Goal: Find specific page/section: Find specific page/section

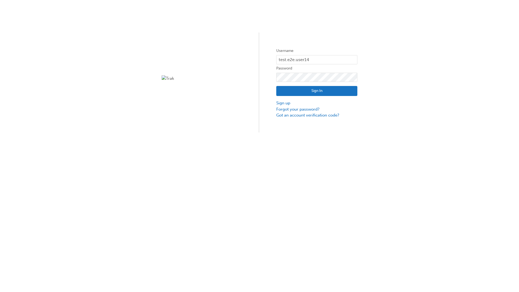
type input "test.e2e.user14"
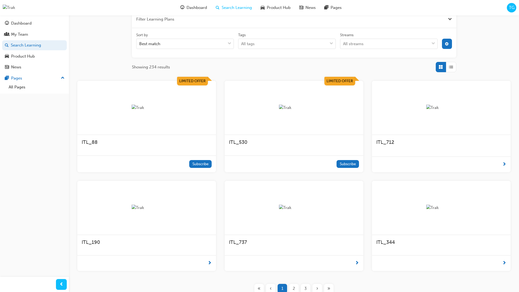
scroll to position [97, 0]
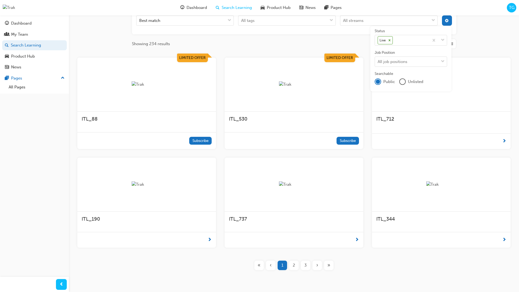
click at [344, 23] on input "Streams All streams" at bounding box center [343, 20] width 1 height 5
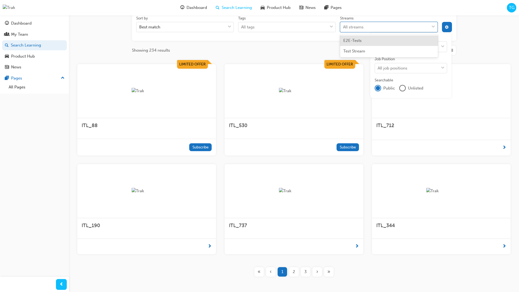
click at [344, 27] on input "Streams option E2E-Tests focused, 1 of 2. 2 results available. Use Up and Down …" at bounding box center [343, 27] width 1 height 5
